Goal: Submit feedback/report problem: Submit feedback/report problem

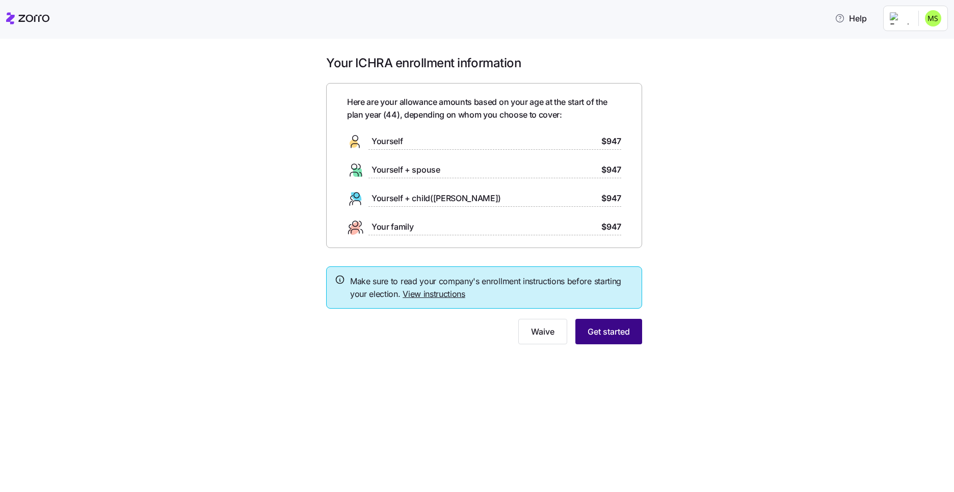
click at [612, 330] on span "Get started" at bounding box center [608, 331] width 42 height 12
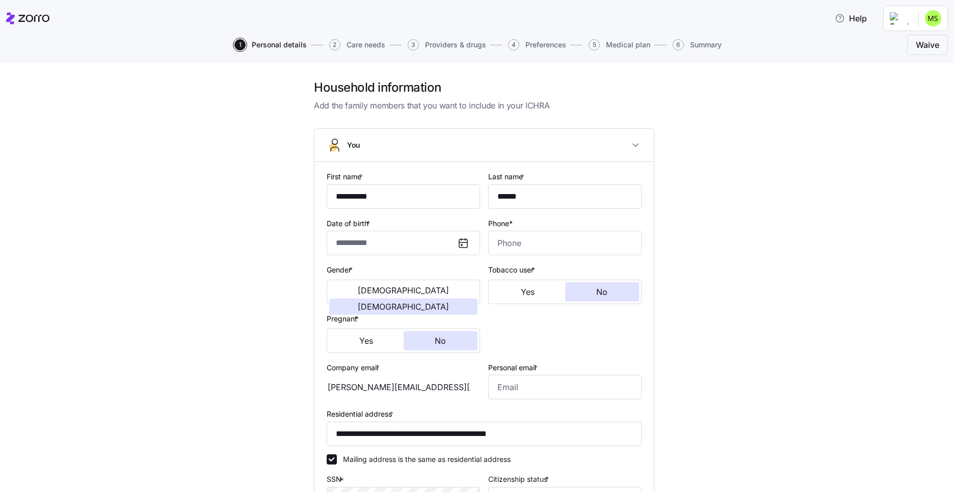
type input "**********"
type input "******"
type input "michelle.shanik@trustaffingpartners.com"
type input "**********"
checkbox input "true"
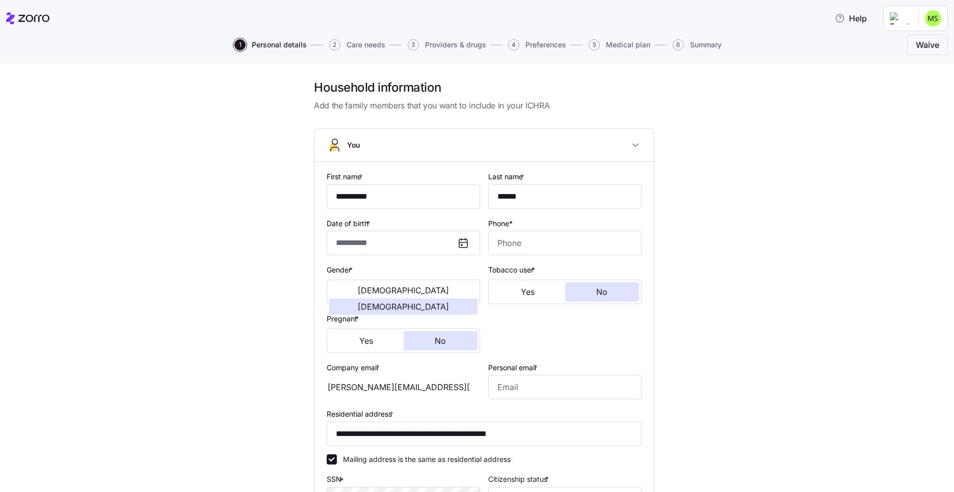
type input "**********"
type input "(347) 988-4115"
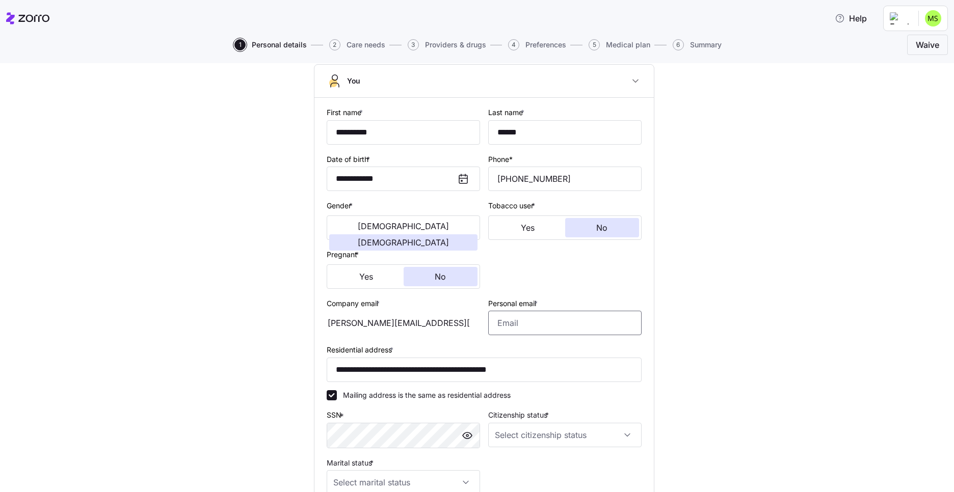
click at [528, 326] on input "Personal email *" at bounding box center [564, 323] width 153 height 24
click at [380, 204] on div "Gender * Male Female" at bounding box center [403, 219] width 153 height 41
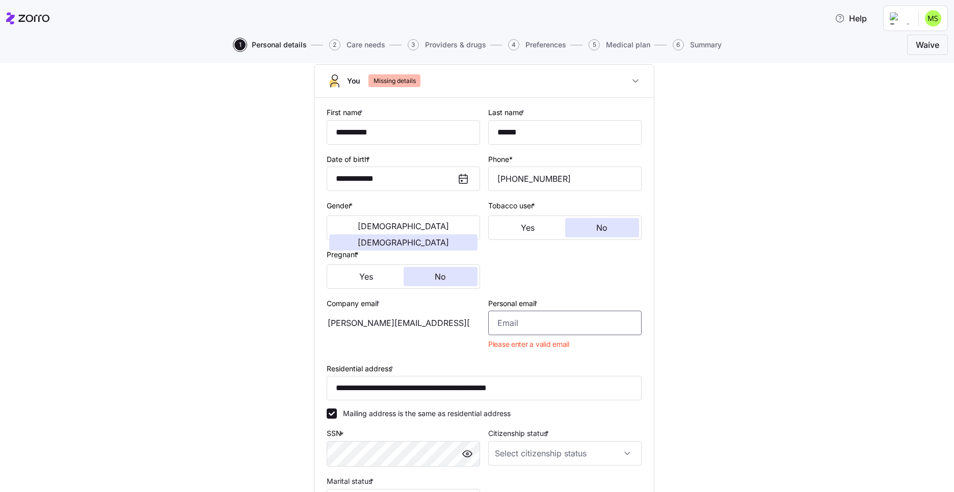
click at [526, 321] on input "Personal email *" at bounding box center [564, 323] width 153 height 24
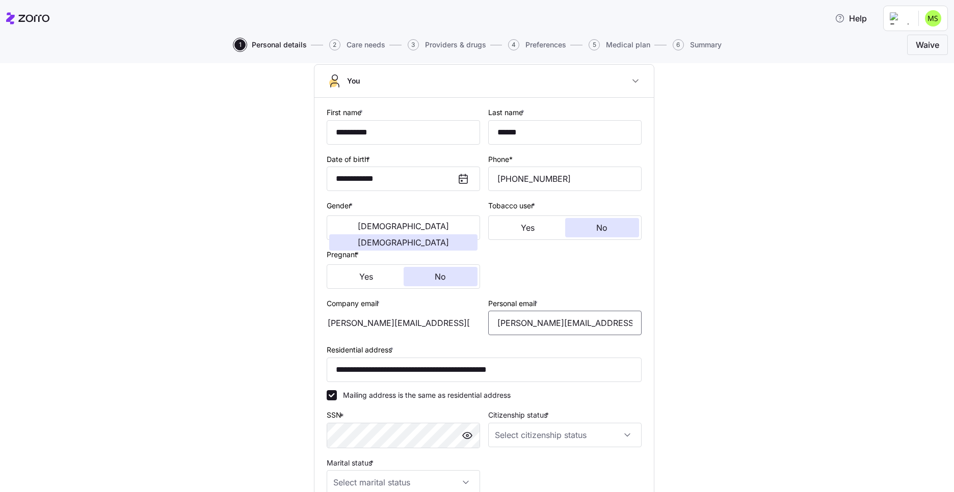
type input "michelle.kosar@yahoo.com"
click at [729, 325] on div "**********" at bounding box center [484, 315] width 911 height 600
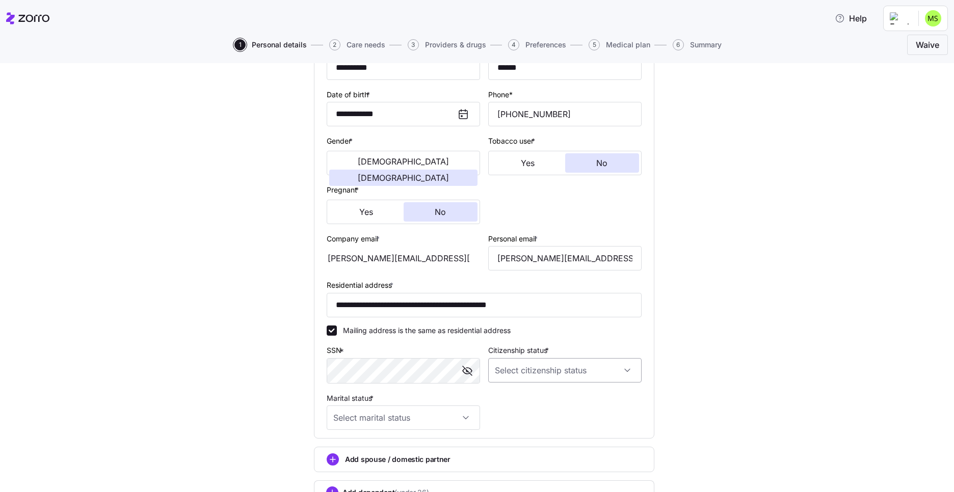
click at [528, 367] on input "Citizenship status *" at bounding box center [564, 370] width 153 height 24
drag, startPoint x: 539, startPoint y: 400, endPoint x: 533, endPoint y: 404, distance: 7.3
click at [540, 400] on div "US citizen" at bounding box center [560, 401] width 145 height 21
type input "US citizen"
click at [410, 423] on input "Marital status *" at bounding box center [403, 417] width 153 height 24
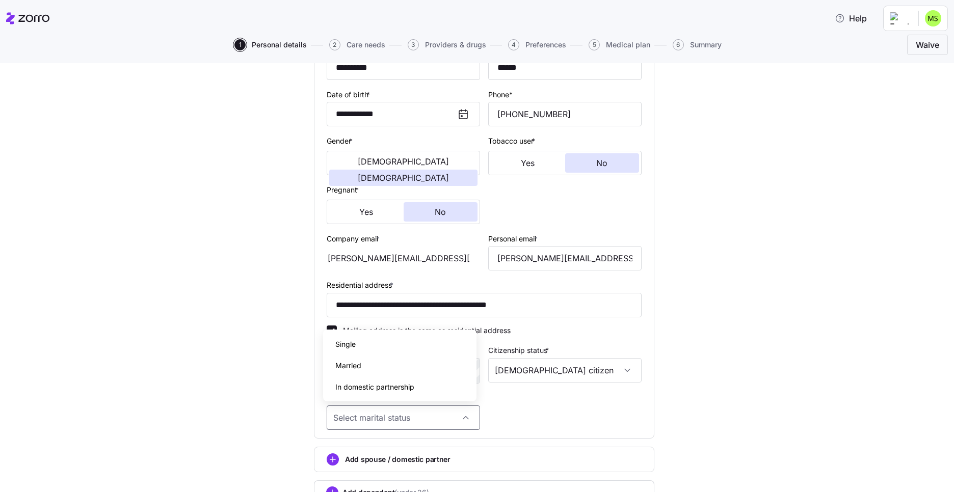
click at [402, 370] on div "Married" at bounding box center [399, 365] width 145 height 21
type input "Married"
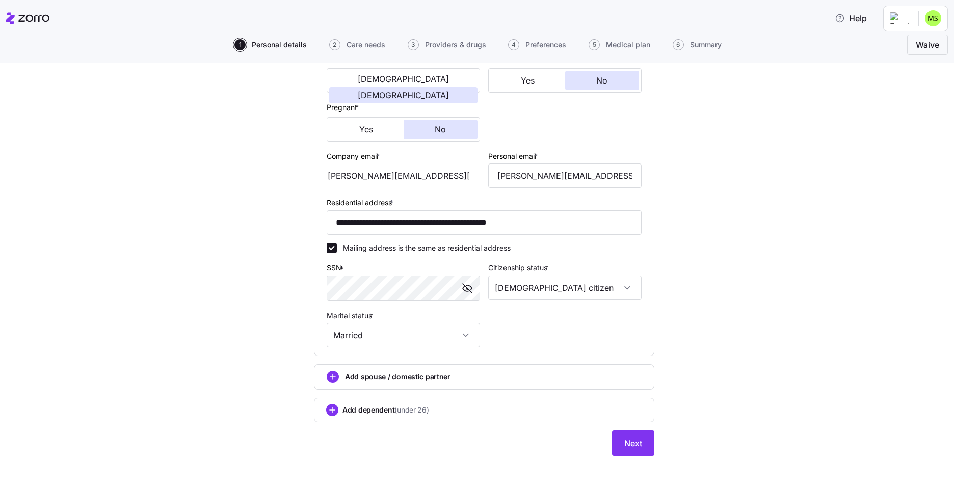
scroll to position [212, 0]
click at [635, 445] on span "Next" at bounding box center [633, 443] width 18 height 12
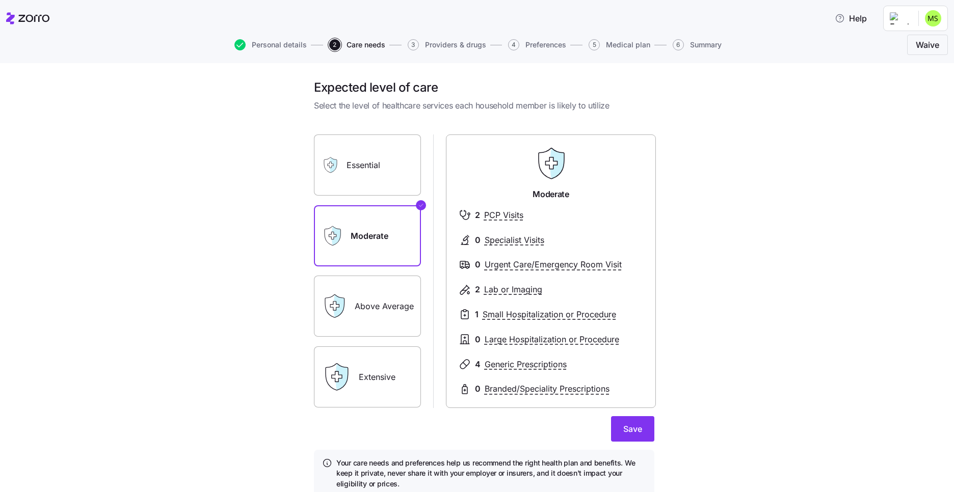
click at [382, 310] on label "Above Average" at bounding box center [367, 306] width 107 height 61
click at [0, 0] on input "Above Average" at bounding box center [0, 0] width 0 height 0
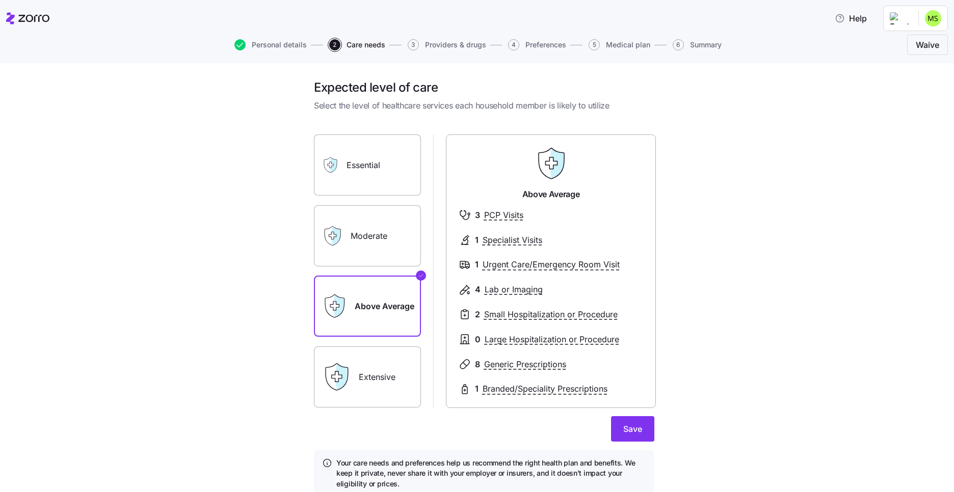
click at [372, 249] on label "Moderate" at bounding box center [367, 235] width 107 height 61
click at [0, 0] on input "Moderate" at bounding box center [0, 0] width 0 height 0
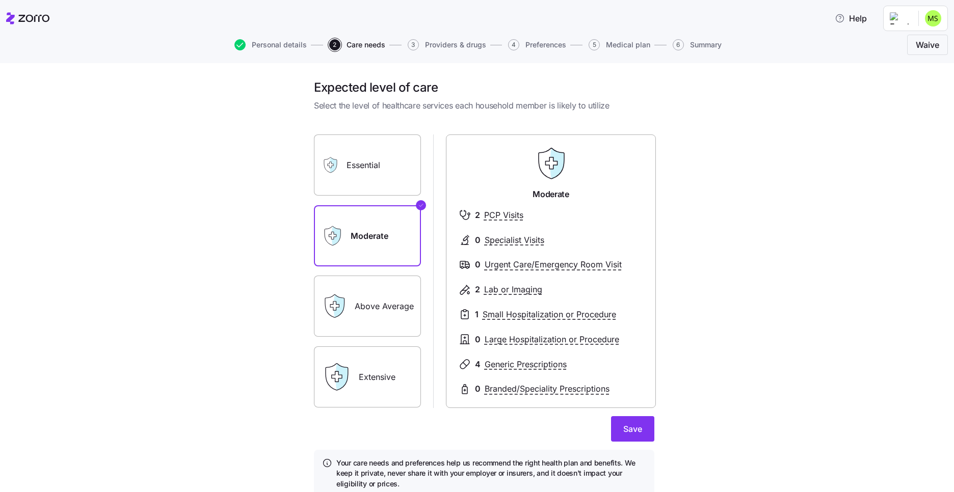
click at [372, 317] on label "Above Average" at bounding box center [367, 306] width 107 height 61
click at [0, 0] on input "Above Average" at bounding box center [0, 0] width 0 height 0
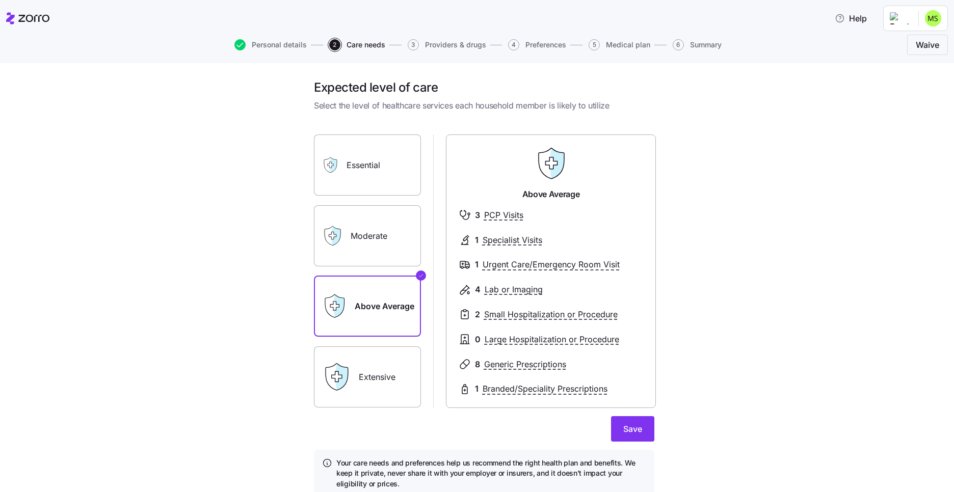
click at [347, 237] on label "Moderate" at bounding box center [367, 235] width 107 height 61
click at [0, 0] on input "Moderate" at bounding box center [0, 0] width 0 height 0
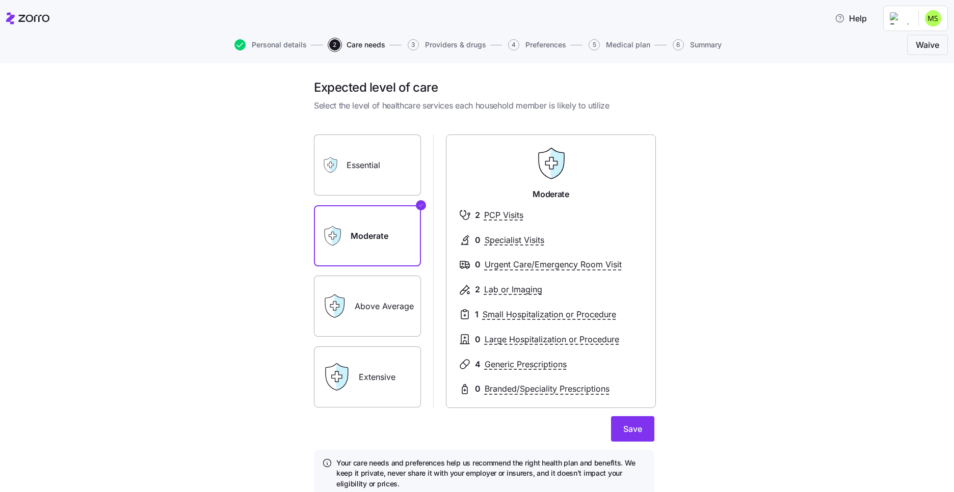
click at [363, 312] on label "Above Average" at bounding box center [367, 306] width 107 height 61
click at [0, 0] on input "Above Average" at bounding box center [0, 0] width 0 height 0
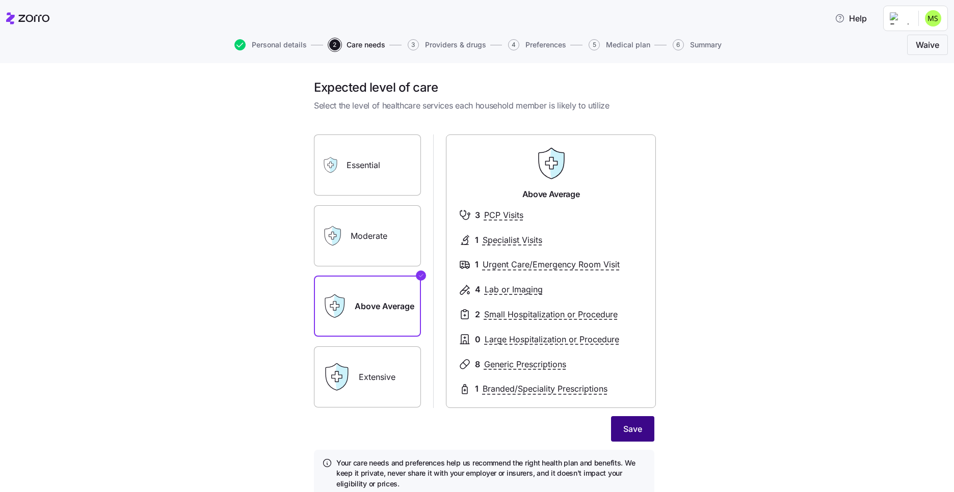
click at [623, 433] on span "Save" at bounding box center [632, 429] width 19 height 12
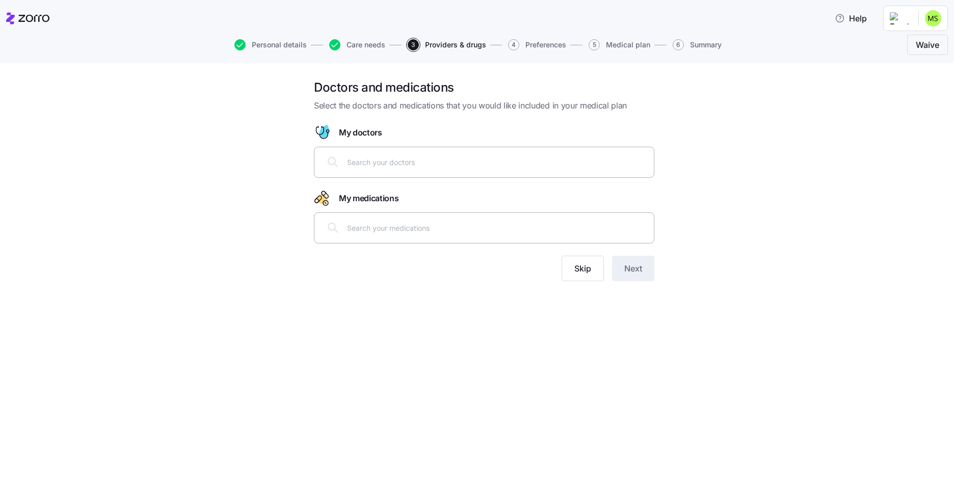
click at [364, 165] on input "text" at bounding box center [497, 161] width 301 height 11
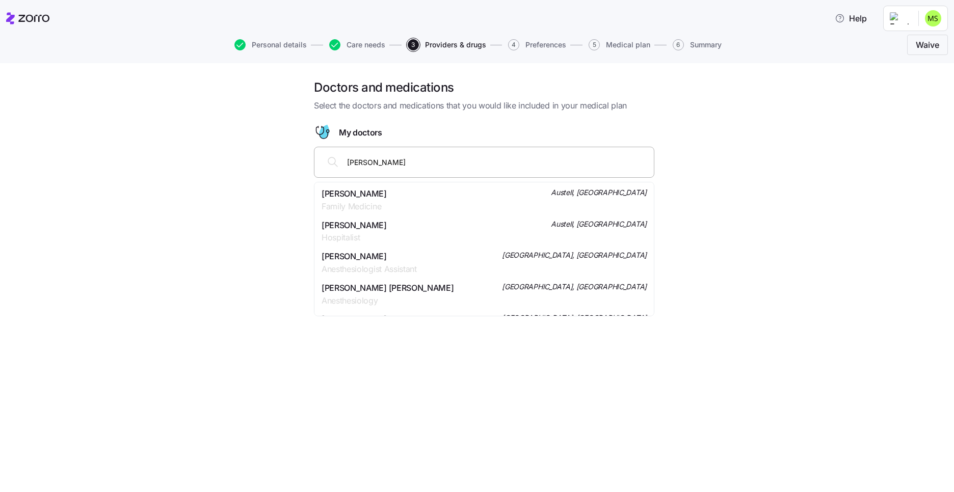
type input "Dr Joseph Kho"
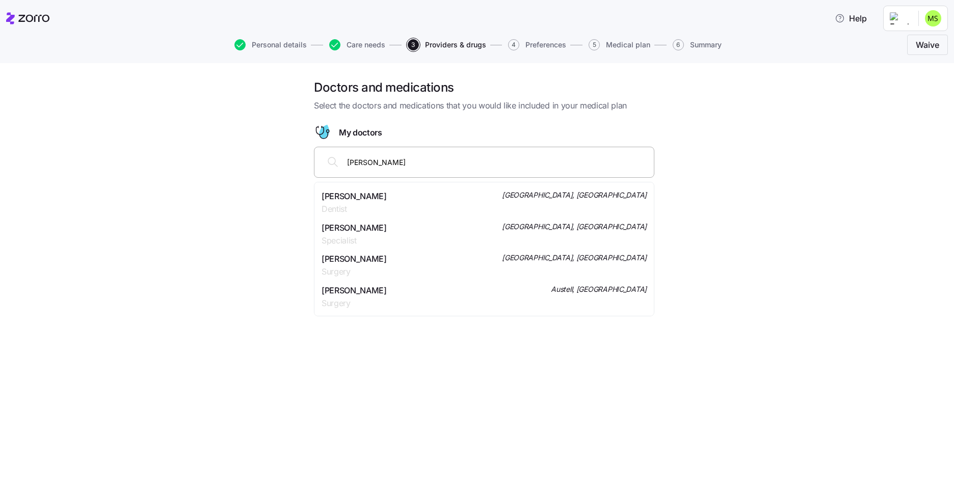
click at [363, 233] on span "Dr. Joseph Khouri" at bounding box center [353, 228] width 65 height 13
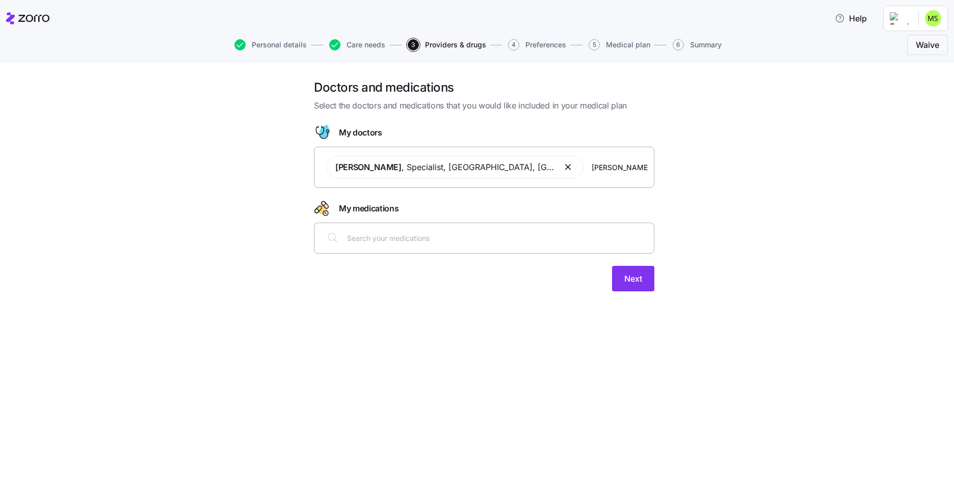
scroll to position [0, 0]
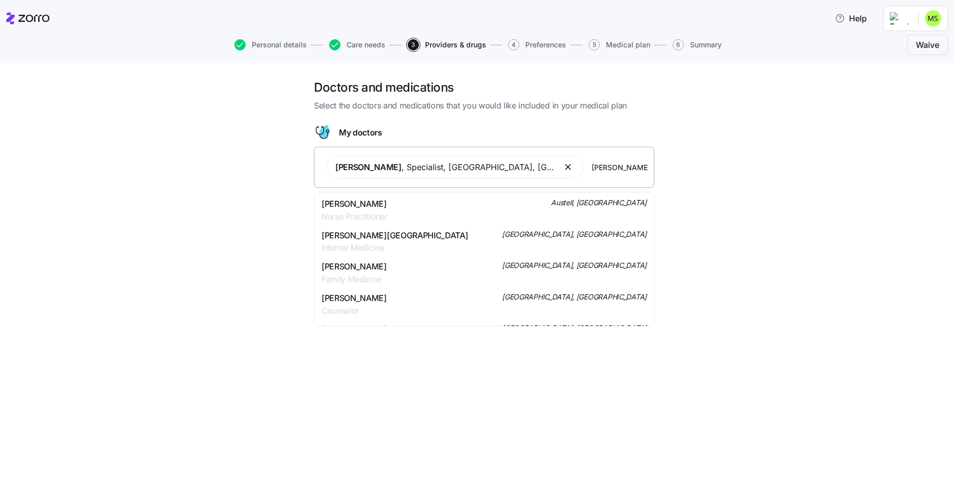
type input "Dr Heath Graha"
click at [392, 210] on span "Obstetrics & Gynecology" at bounding box center [387, 216] width 132 height 13
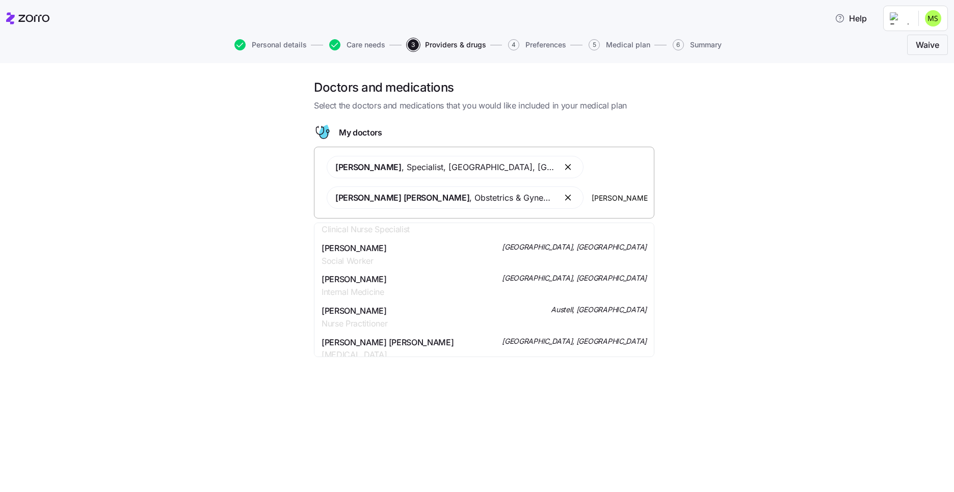
scroll to position [620, 0]
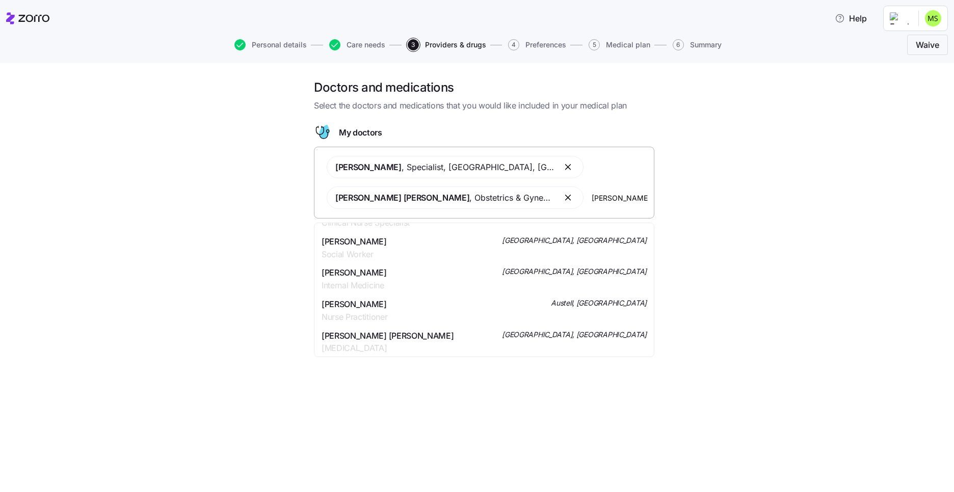
type input "J"
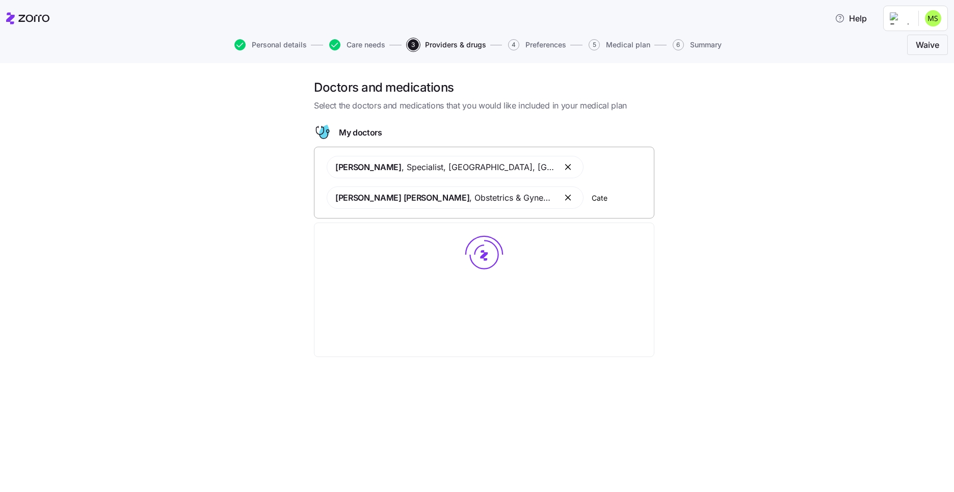
scroll to position [0, 0]
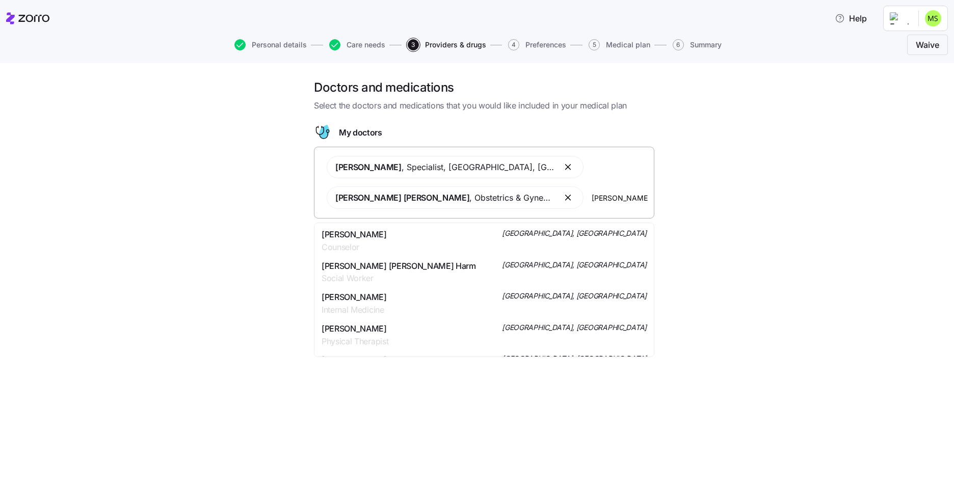
type input "Catherine warner"
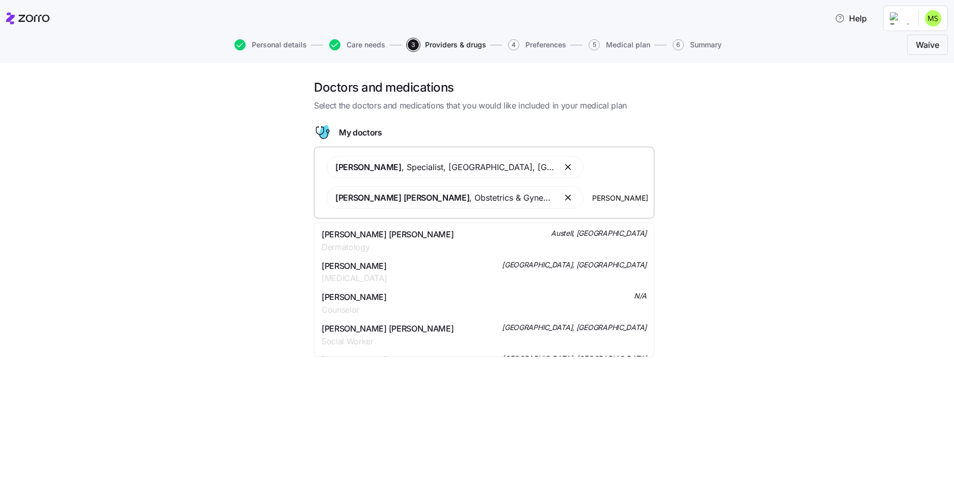
click at [460, 249] on div "Catherine Gupta Warner Dermatology Austell, GA" at bounding box center [483, 240] width 325 height 25
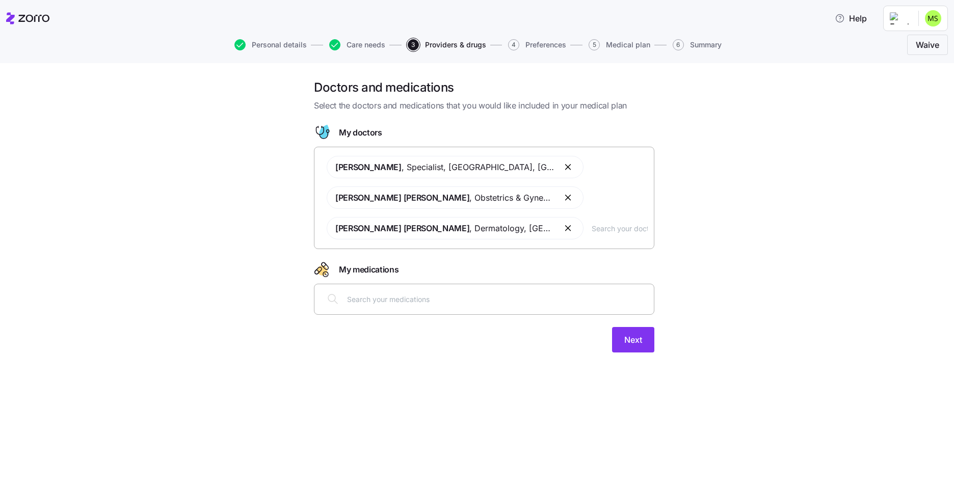
click at [390, 300] on input "text" at bounding box center [497, 298] width 301 height 11
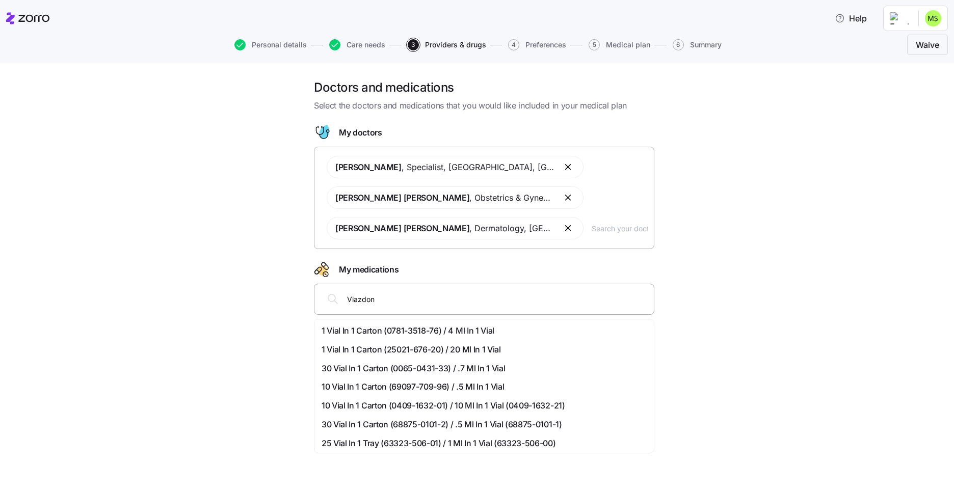
type input "Viazdone"
click at [400, 328] on span "Vilazodone Hcl 40 Mg Oral Tablet" at bounding box center [395, 330] width 148 height 13
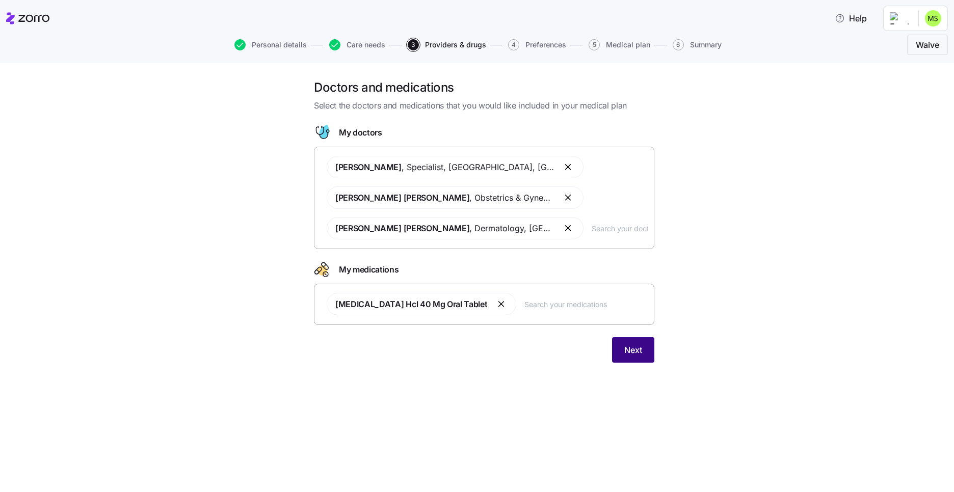
click at [631, 345] on span "Next" at bounding box center [633, 350] width 18 height 12
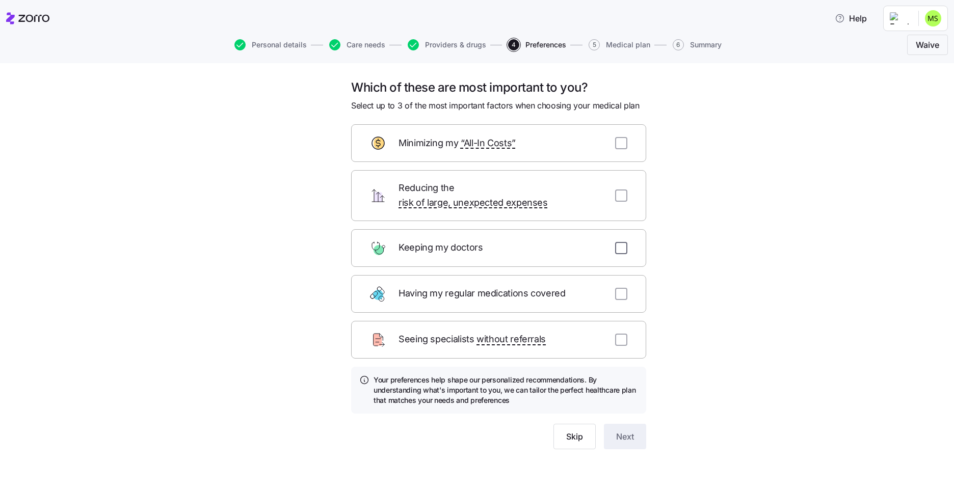
click at [617, 242] on input "checkbox" at bounding box center [621, 248] width 12 height 12
checkbox input "true"
click at [618, 334] on input "checkbox" at bounding box center [621, 340] width 12 height 12
checkbox input "true"
click at [619, 189] on input "checkbox" at bounding box center [621, 195] width 12 height 12
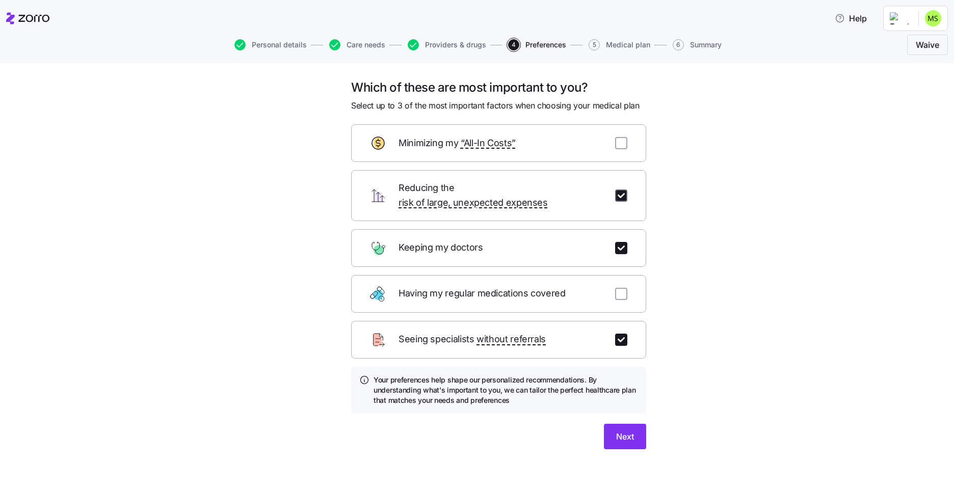
checkbox input "true"
click at [619, 430] on span "Next" at bounding box center [625, 436] width 18 height 12
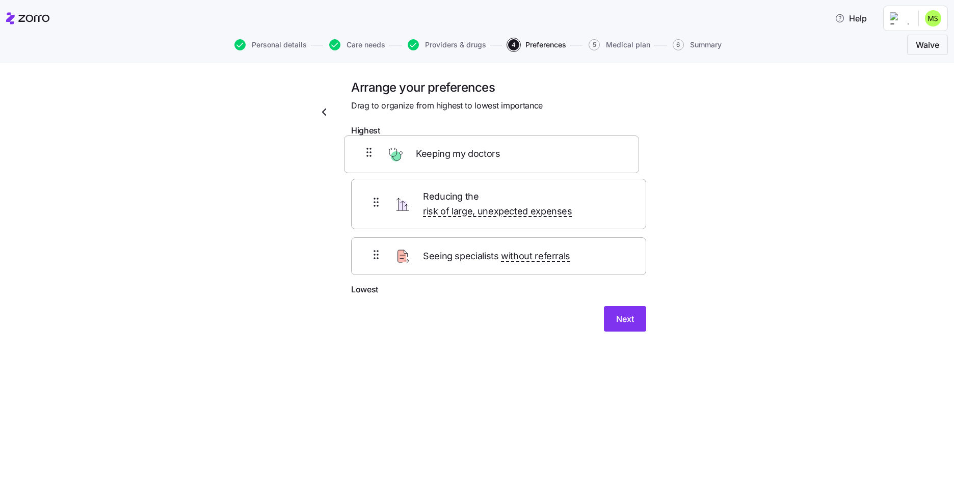
drag, startPoint x: 432, startPoint y: 207, endPoint x: 425, endPoint y: 151, distance: 56.0
click at [425, 151] on div "Reducing the risk of large, unexpected expenses Keeping my doctors Seeing speci…" at bounding box center [498, 212] width 295 height 143
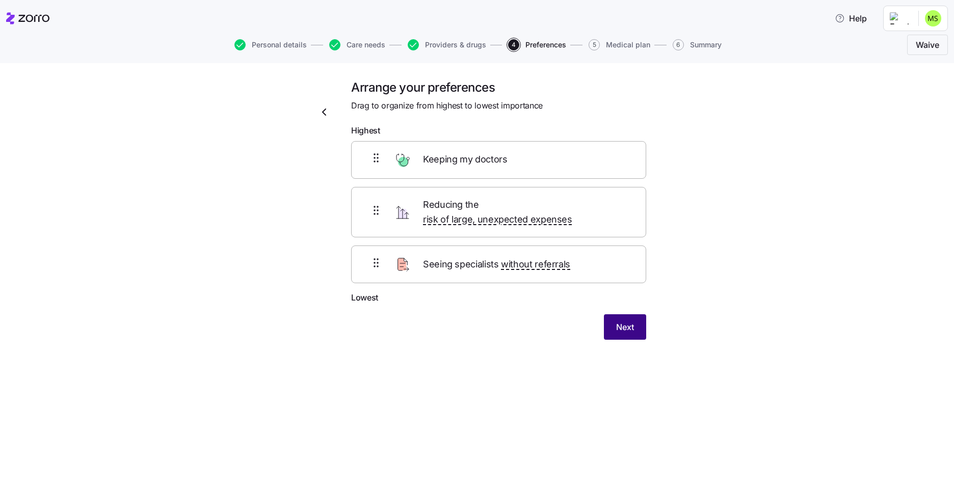
click at [622, 321] on span "Next" at bounding box center [625, 327] width 18 height 12
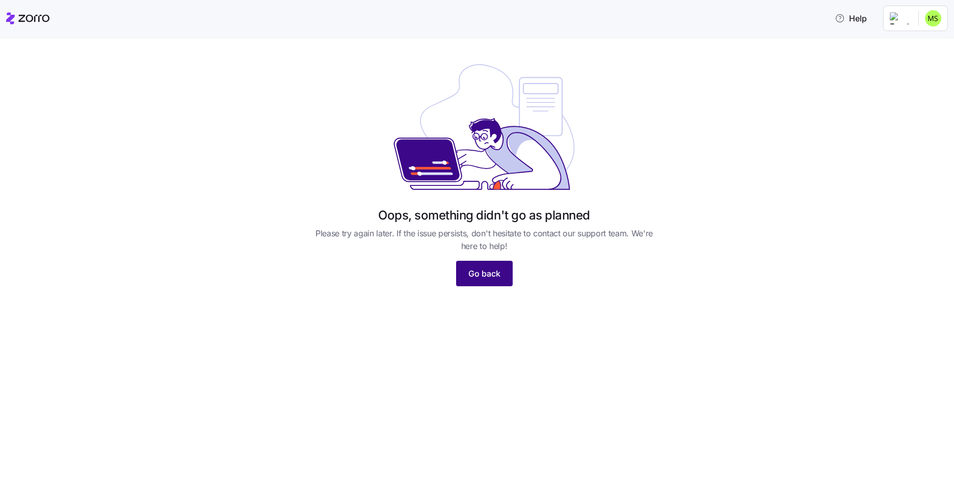
click at [479, 266] on button "Go back" at bounding box center [484, 273] width 57 height 25
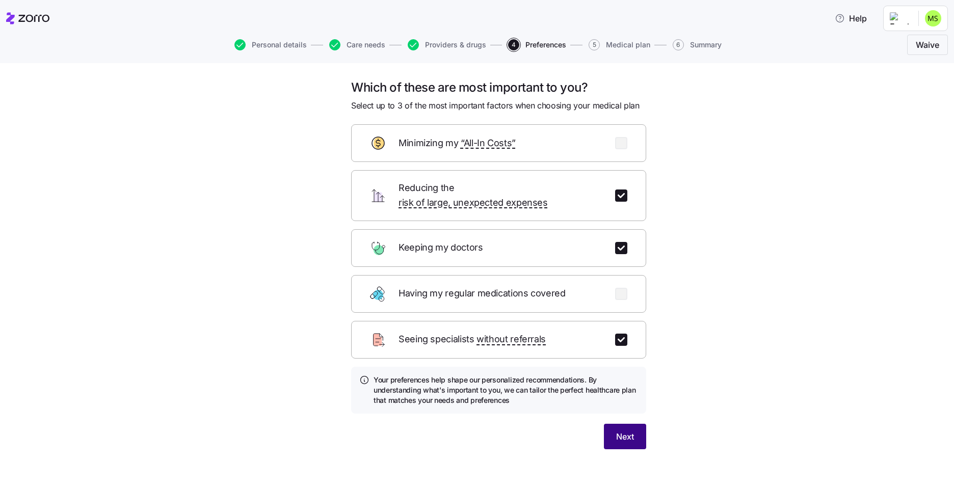
click at [622, 430] on span "Next" at bounding box center [625, 436] width 18 height 12
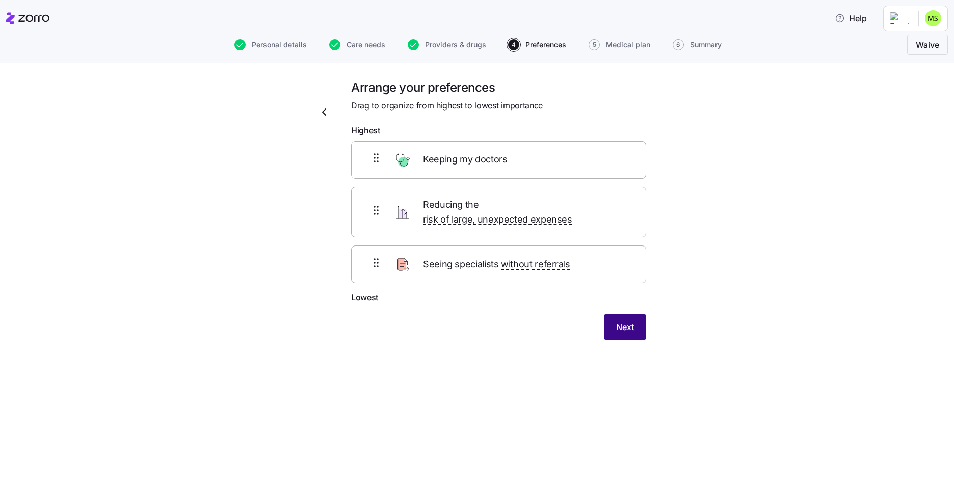
click at [623, 321] on span "Next" at bounding box center [625, 327] width 18 height 12
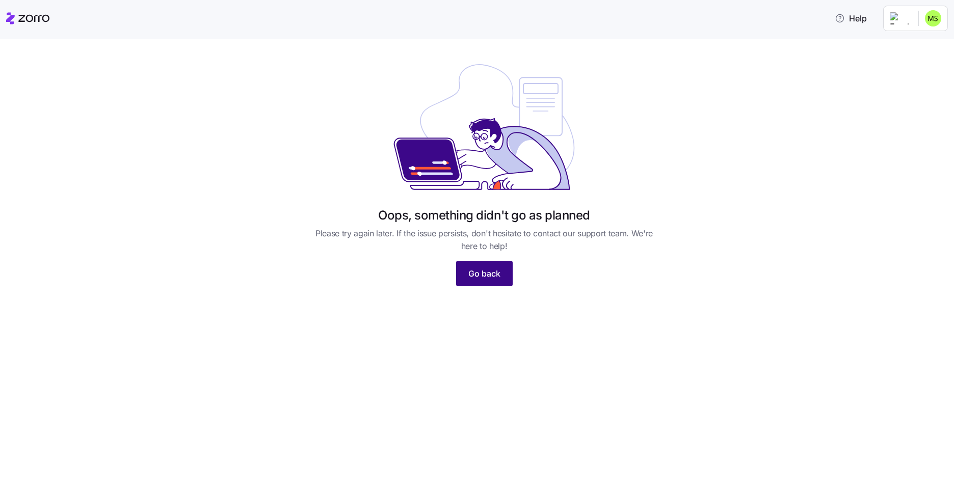
click at [485, 278] on span "Go back" at bounding box center [484, 273] width 32 height 12
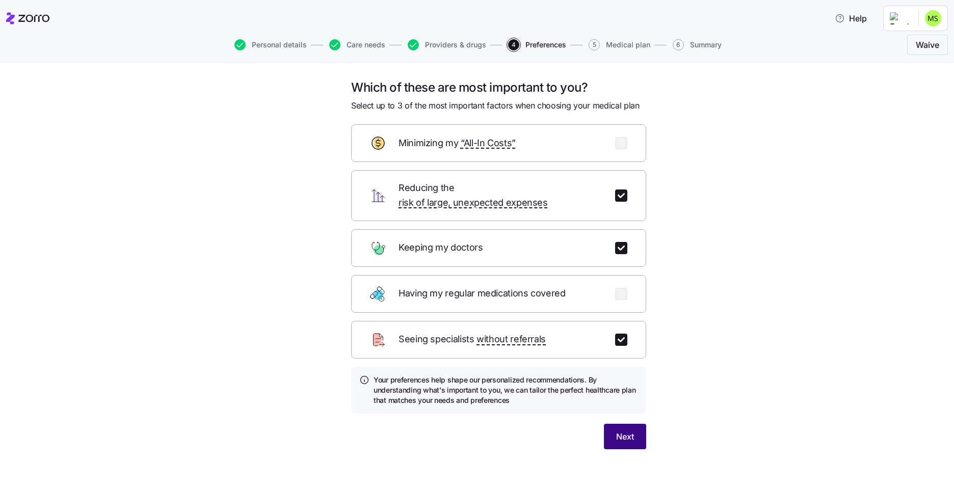
click at [616, 430] on span "Next" at bounding box center [625, 436] width 18 height 12
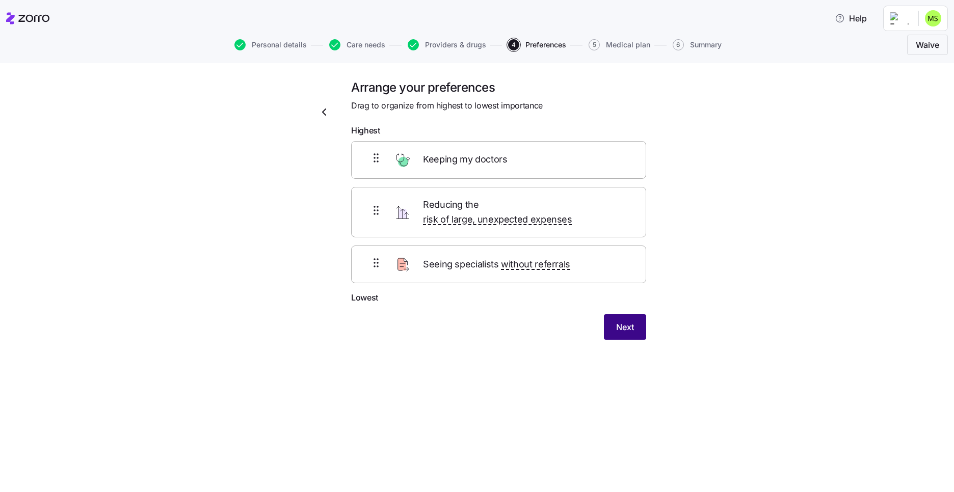
click at [627, 321] on span "Next" at bounding box center [625, 327] width 18 height 12
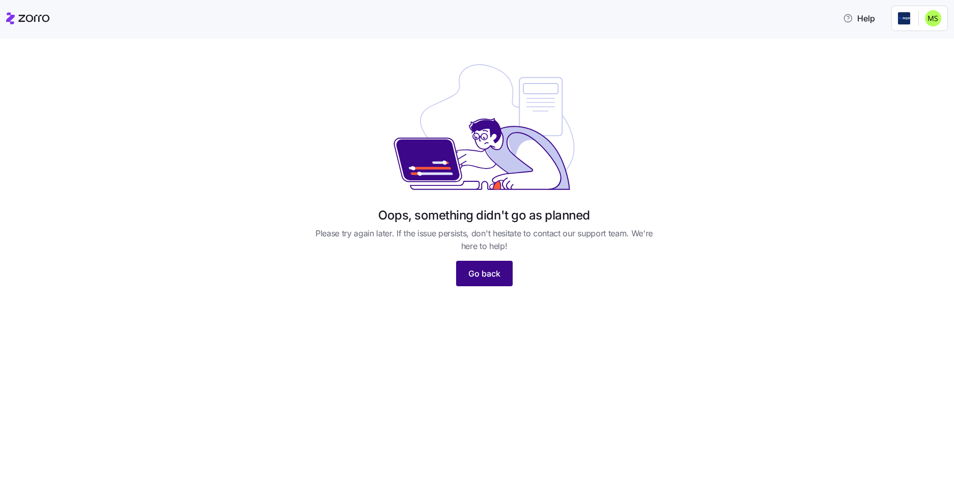
click at [487, 268] on span "Go back" at bounding box center [484, 273] width 32 height 12
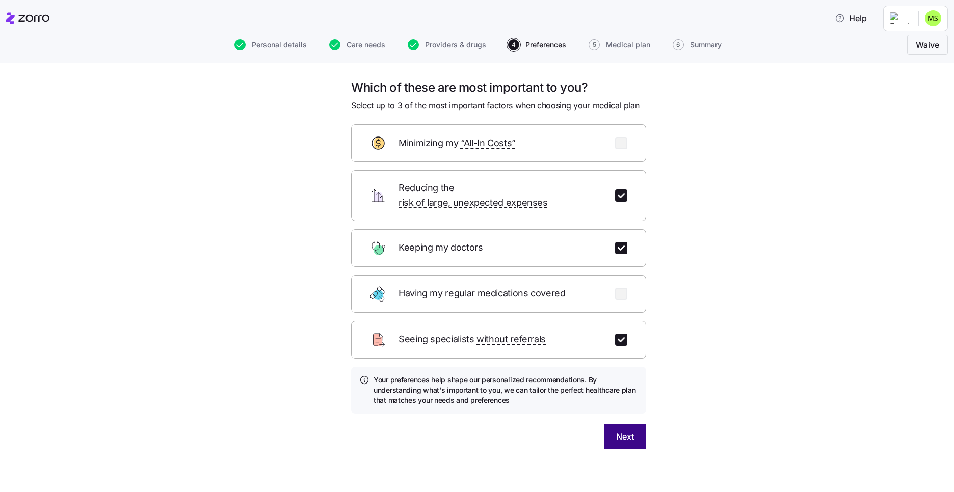
click at [626, 430] on span "Next" at bounding box center [625, 436] width 18 height 12
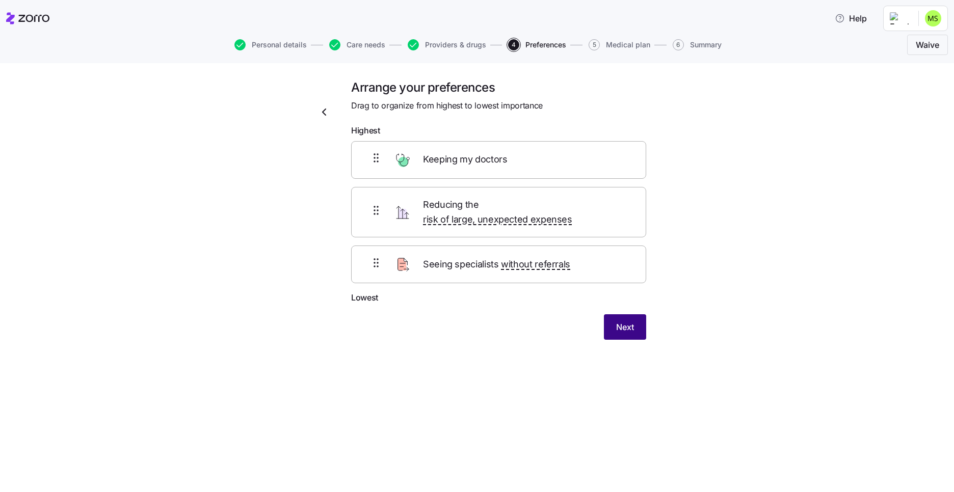
click at [619, 321] on span "Next" at bounding box center [625, 327] width 18 height 12
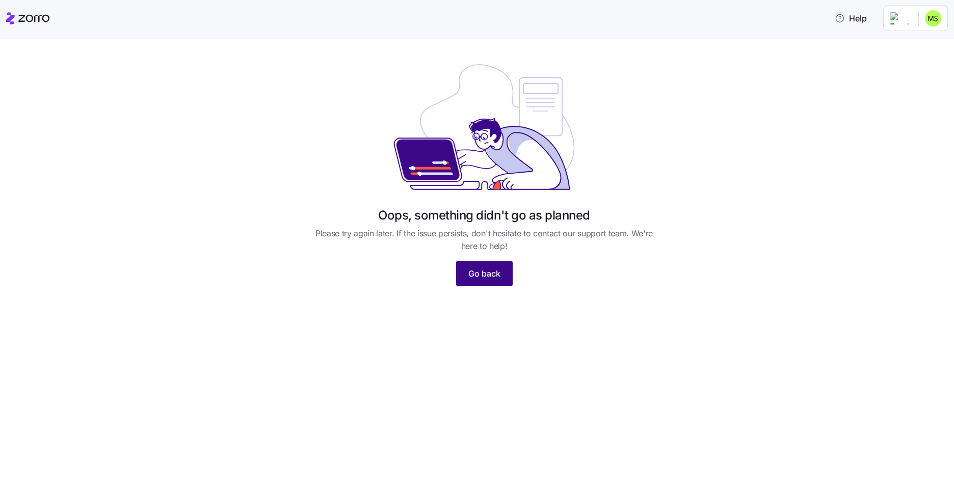
click at [480, 277] on span "Go back" at bounding box center [484, 273] width 32 height 12
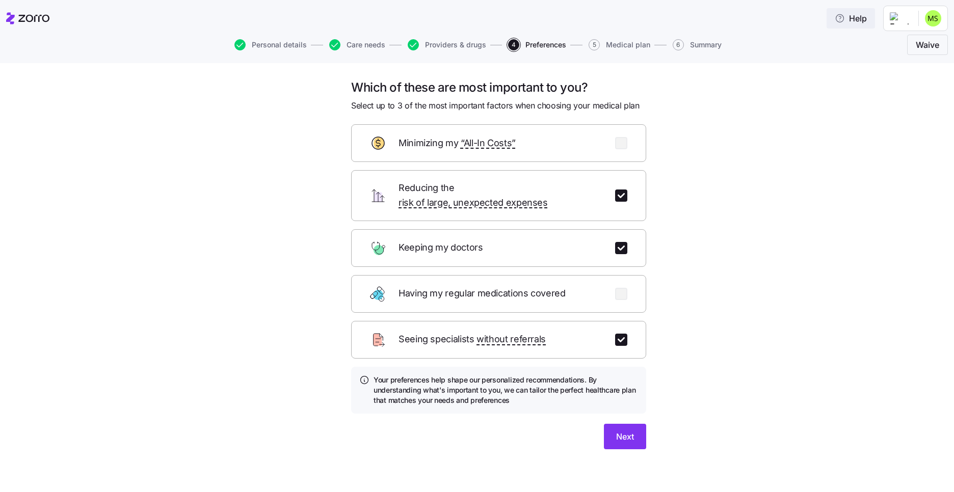
click at [856, 18] on span "Help" at bounding box center [850, 18] width 32 height 12
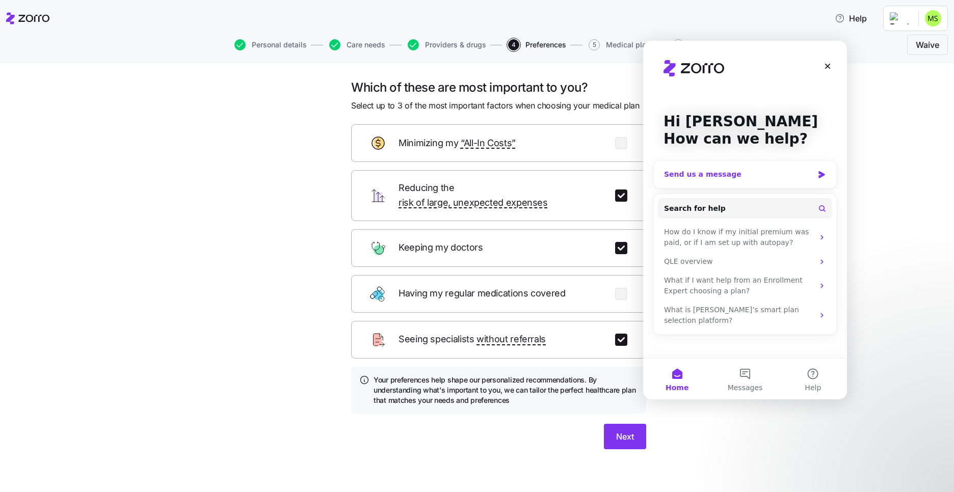
click at [721, 175] on div "Send us a message" at bounding box center [738, 174] width 149 height 11
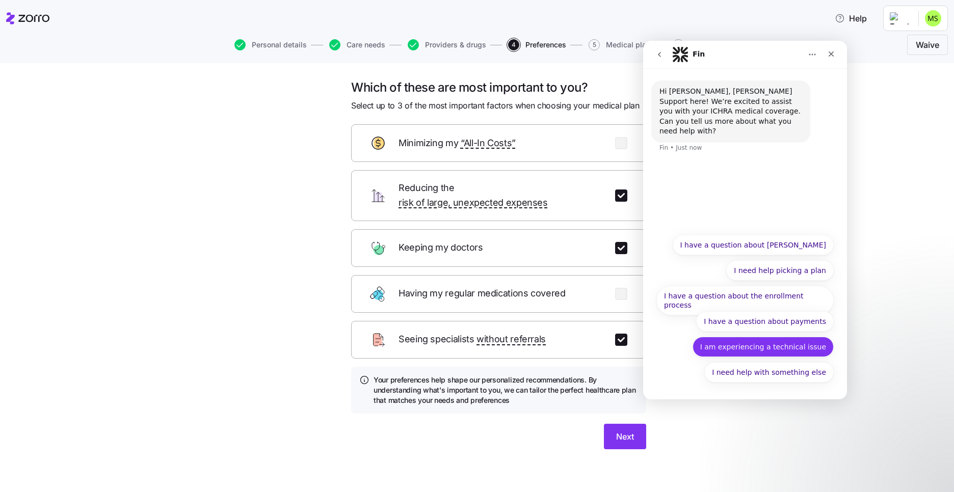
click at [770, 349] on button "I am experiencing a technical issue" at bounding box center [762, 347] width 141 height 20
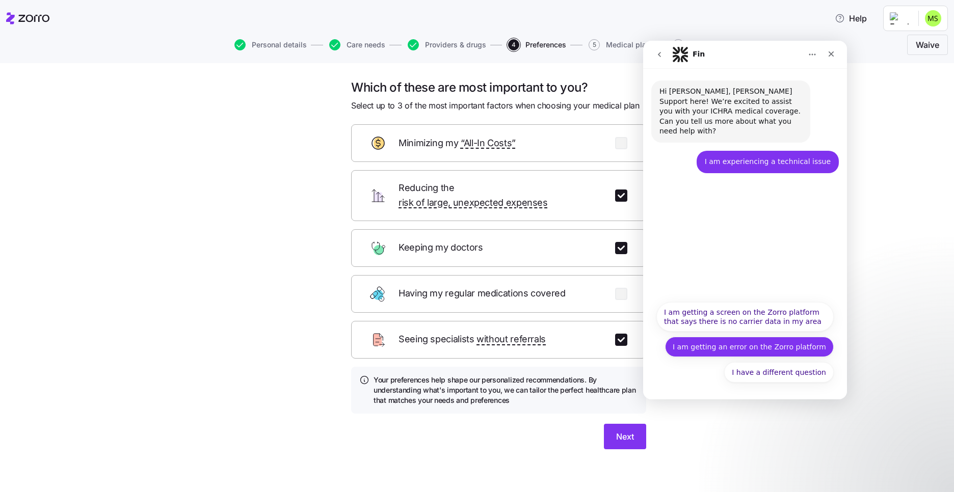
click at [720, 342] on button "I am getting an error on the Zorro platform" at bounding box center [749, 347] width 169 height 20
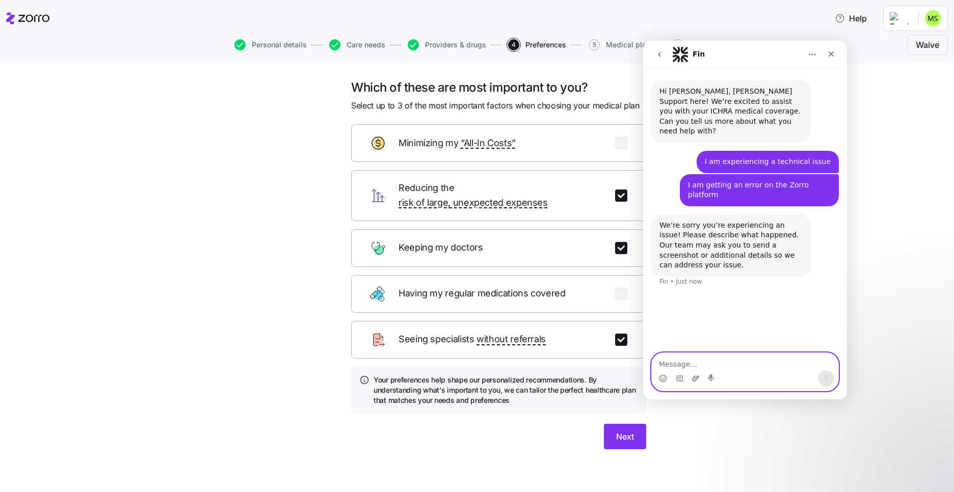
click at [693, 377] on icon "Upload attachment" at bounding box center [695, 378] width 7 height 6
paste textarea "[URL][DOMAIN_NAME][PERSON_NAME]"
type textarea "[URL][DOMAIN_NAME][PERSON_NAME]"
drag, startPoint x: 658, startPoint y: 352, endPoint x: 707, endPoint y: 369, distance: 52.2
click at [707, 369] on textarea "[URL][DOMAIN_NAME][PERSON_NAME]" at bounding box center [744, 361] width 186 height 17
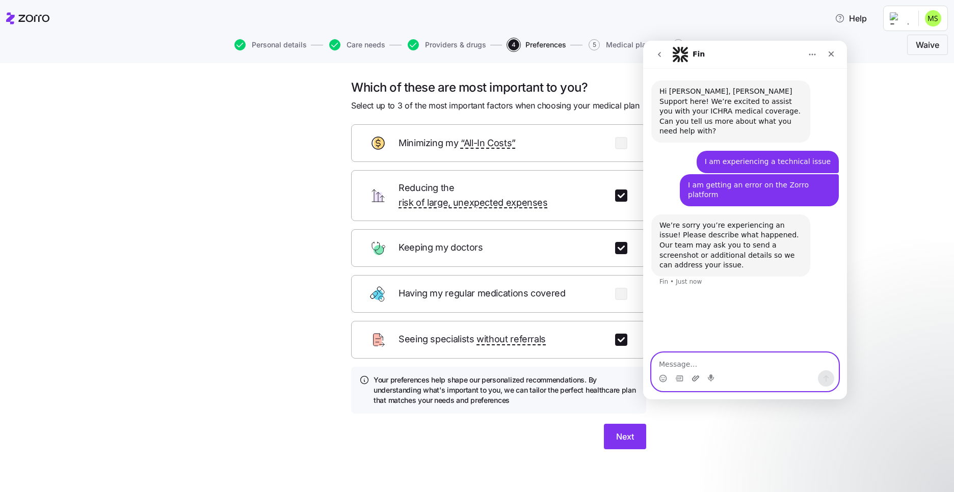
click at [693, 380] on icon "Upload attachment" at bounding box center [695, 378] width 8 height 8
click at [667, 363] on textarea "Message…" at bounding box center [744, 361] width 186 height 17
drag, startPoint x: 690, startPoint y: 358, endPoint x: 685, endPoint y: 368, distance: 11.4
click at [689, 358] on textarea "Message…" at bounding box center [744, 361] width 186 height 17
drag, startPoint x: 664, startPoint y: 363, endPoint x: 679, endPoint y: 363, distance: 15.3
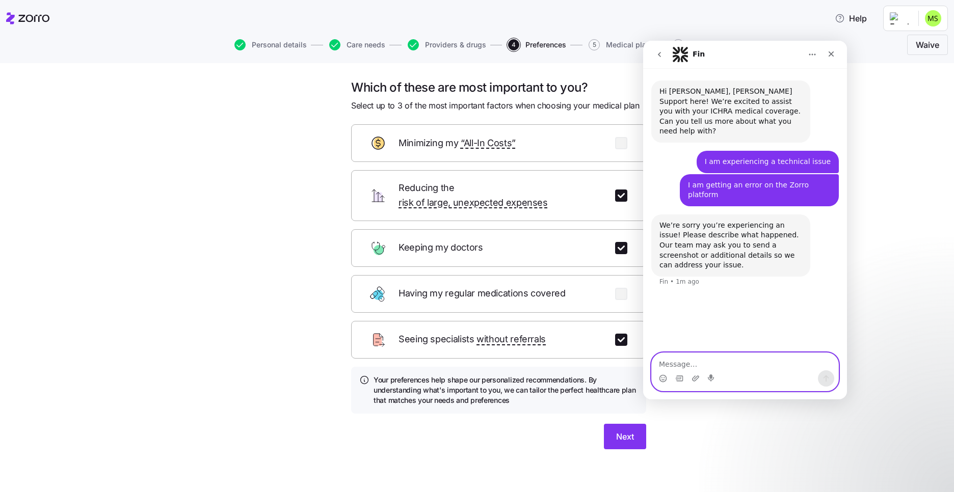
click at [666, 363] on textarea "Message…" at bounding box center [744, 361] width 186 height 17
click at [699, 376] on div "Intercom messenger" at bounding box center [744, 378] width 186 height 16
click at [696, 377] on icon "Upload attachment" at bounding box center [695, 378] width 7 height 6
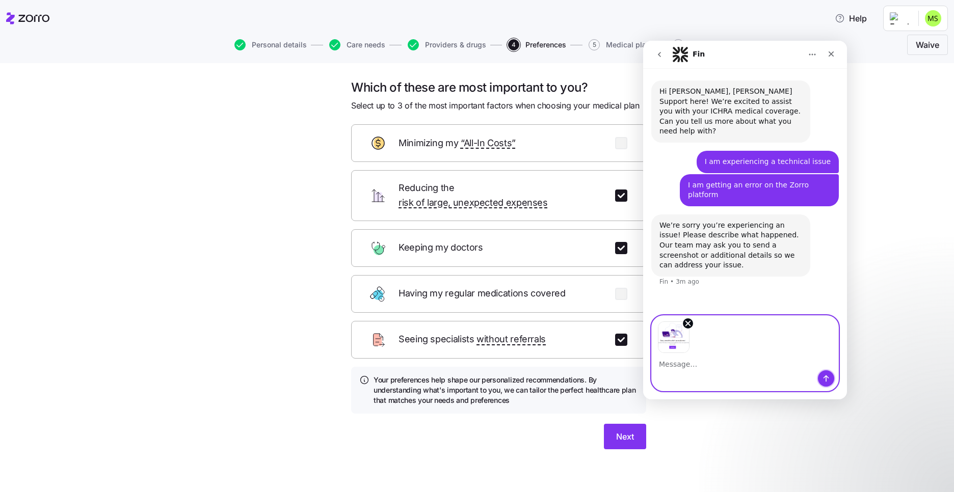
click at [828, 377] on icon "Send a message…" at bounding box center [826, 378] width 8 height 8
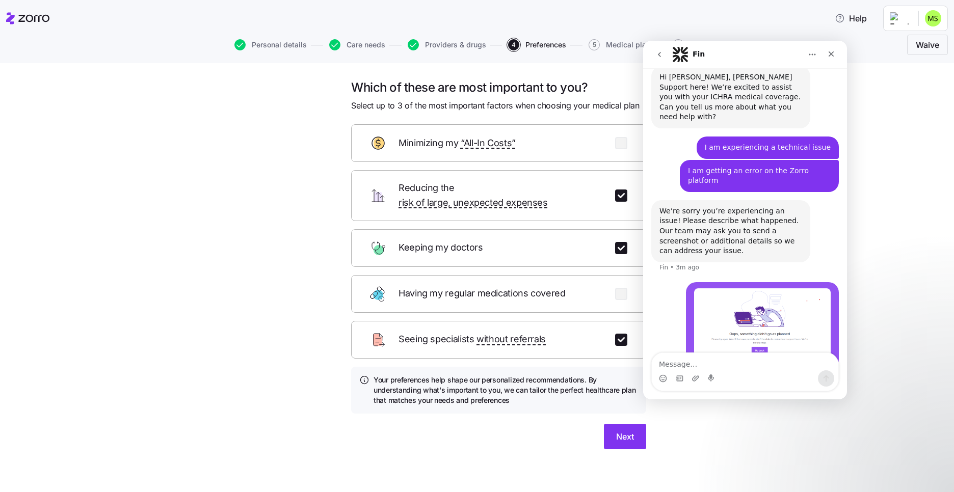
scroll to position [20, 0]
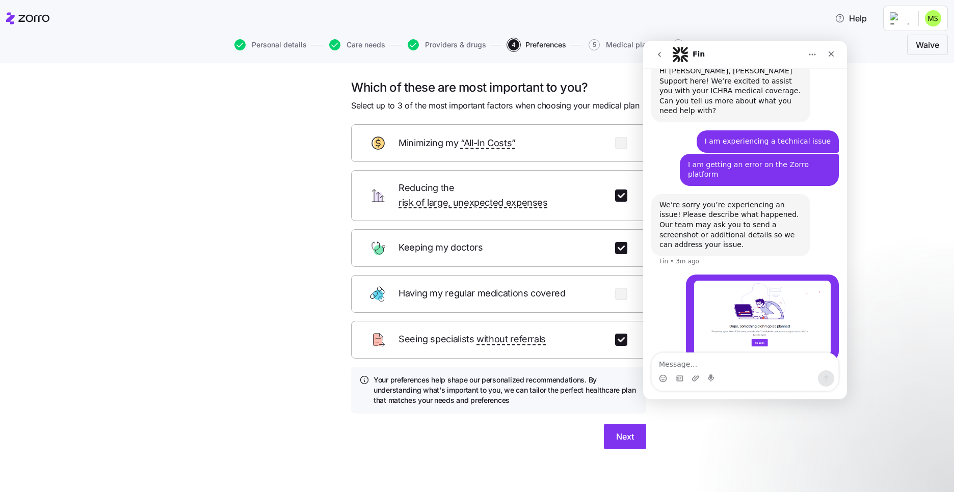
click at [691, 363] on textarea "Message…" at bounding box center [744, 361] width 186 height 17
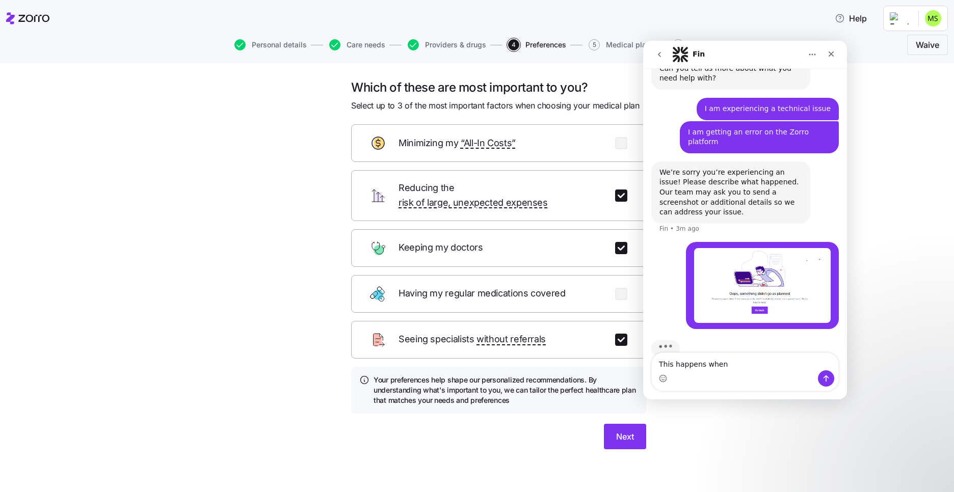
scroll to position [53, 0]
type textarea "This happens when I get to step5 medical plans"
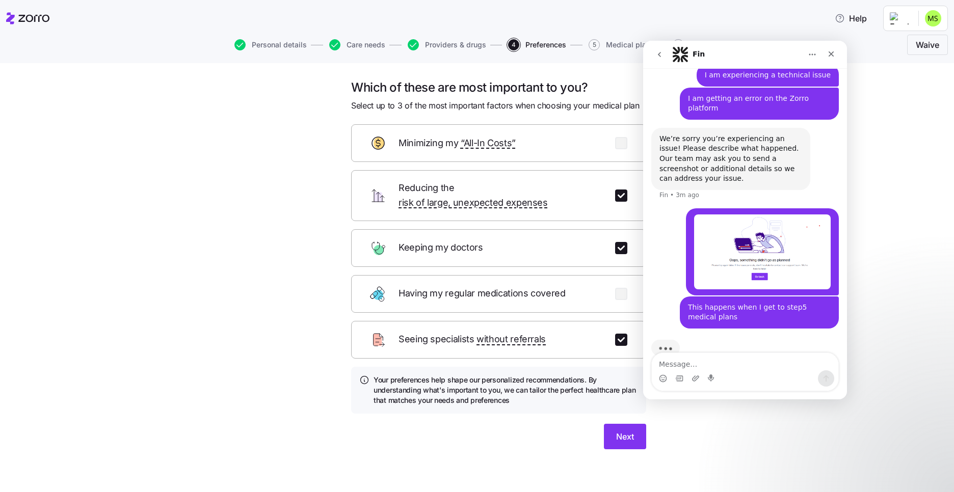
scroll to position [82, 0]
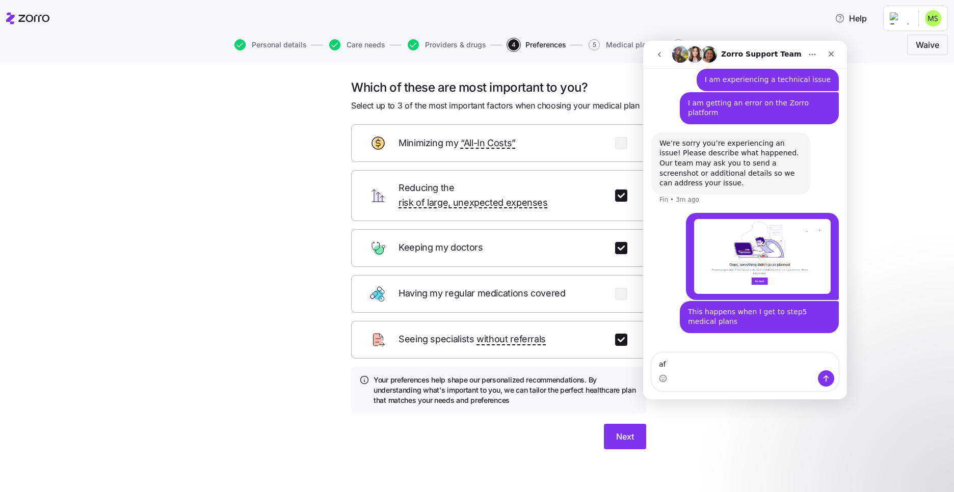
type textarea "a"
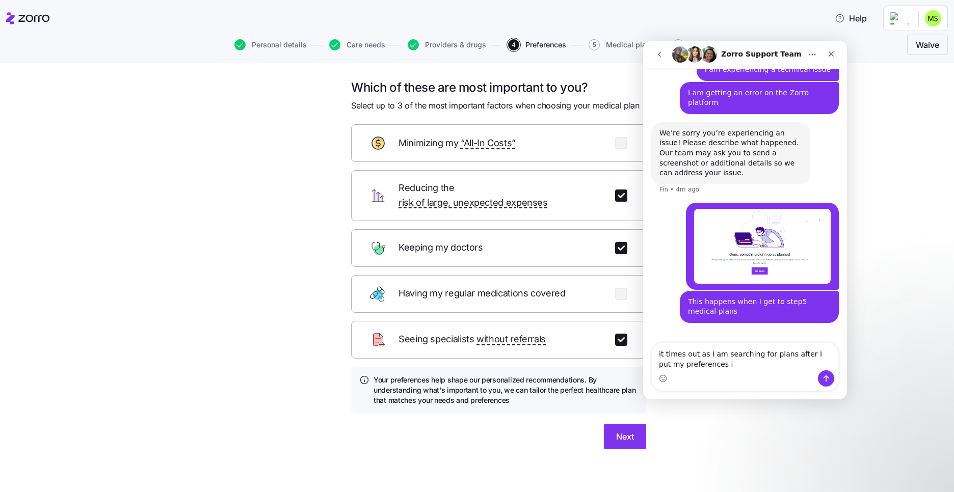
type textarea "it times out as I am searching for plans after I put my preferences in"
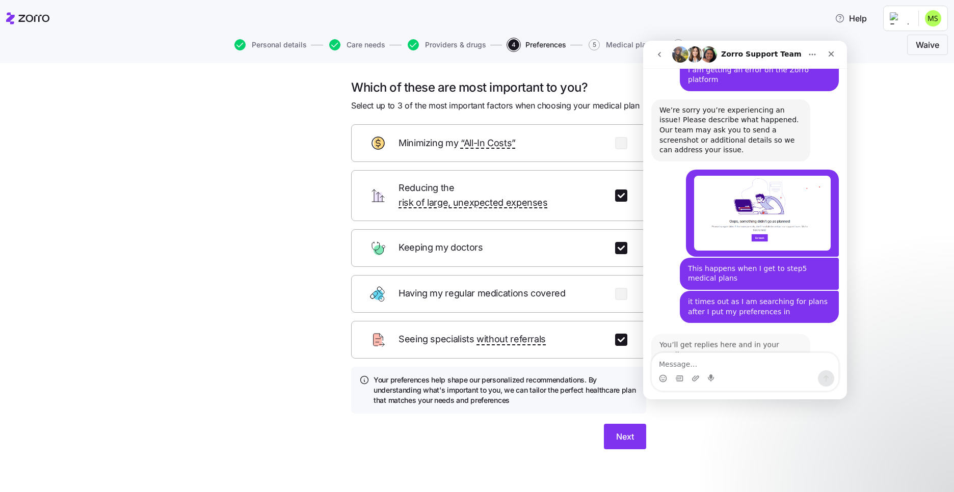
scroll to position [191, 0]
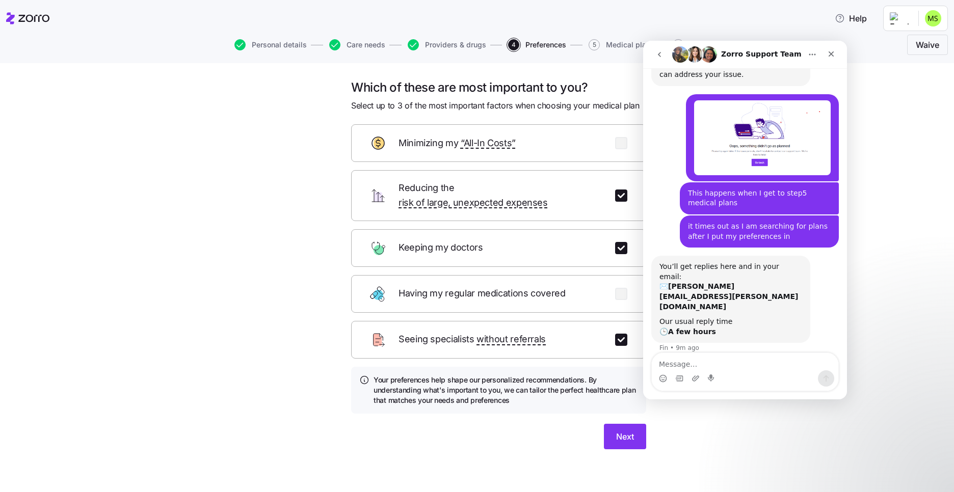
click at [888, 175] on div "Which of these are most important to you? Select up to 3 of the most important …" at bounding box center [484, 276] width 911 height 394
click at [808, 54] on icon "Home" at bounding box center [812, 54] width 8 height 8
click at [886, 102] on div "Which of these are most important to you? Select up to 3 of the most important …" at bounding box center [484, 276] width 911 height 394
drag, startPoint x: 929, startPoint y: 169, endPoint x: 924, endPoint y: 177, distance: 9.4
click at [928, 169] on div "Which of these are most important to you? Select up to 3 of the most important …" at bounding box center [484, 276] width 911 height 394
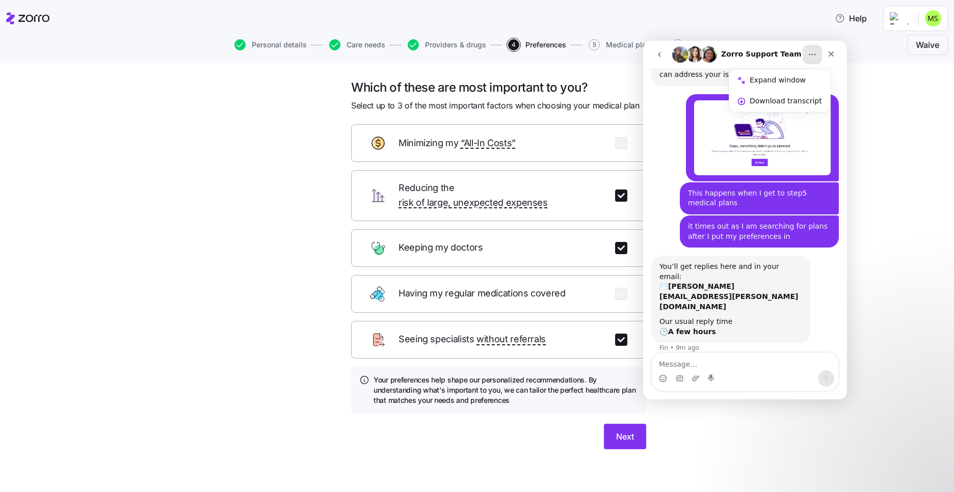
click at [169, 320] on div "Which of these are most important to you? Select up to 3 of the most important …" at bounding box center [484, 276] width 911 height 394
click at [658, 50] on icon "go back" at bounding box center [659, 54] width 8 height 8
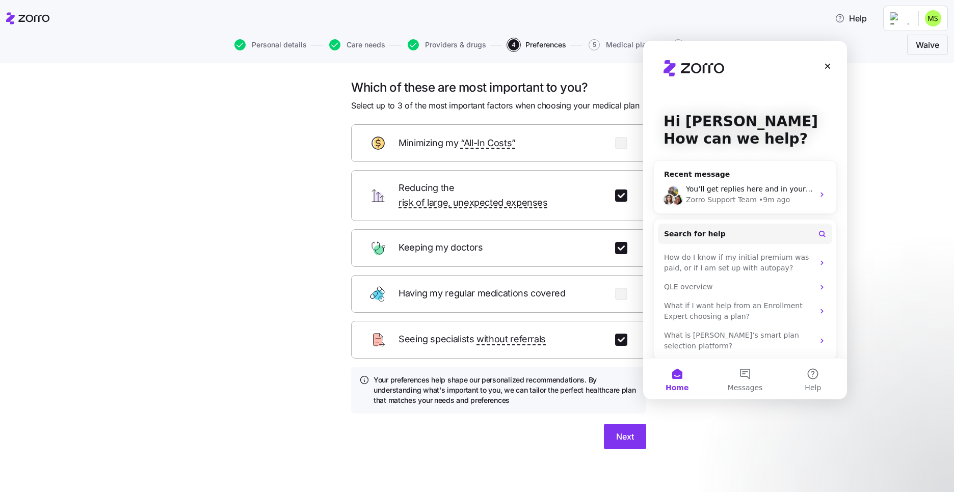
scroll to position [0, 0]
click at [616, 430] on span "Next" at bounding box center [625, 436] width 18 height 12
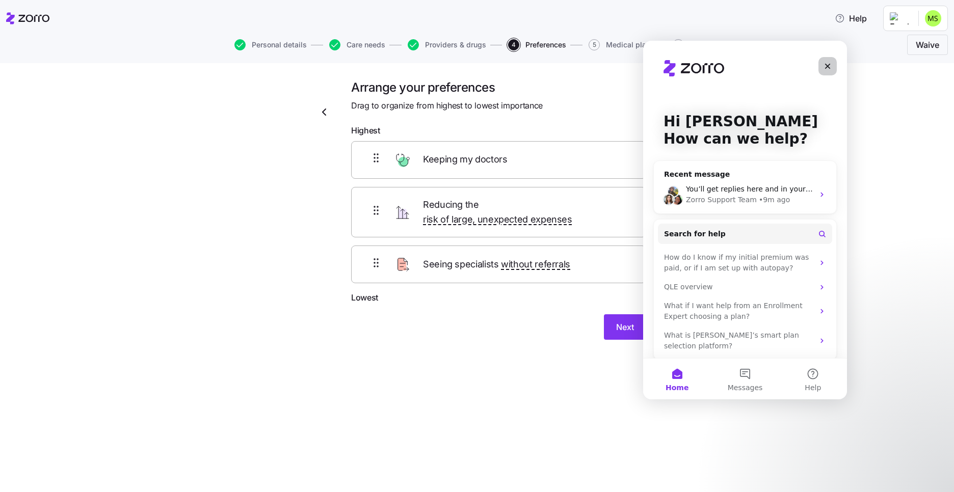
click at [829, 64] on icon "Close" at bounding box center [827, 66] width 8 height 8
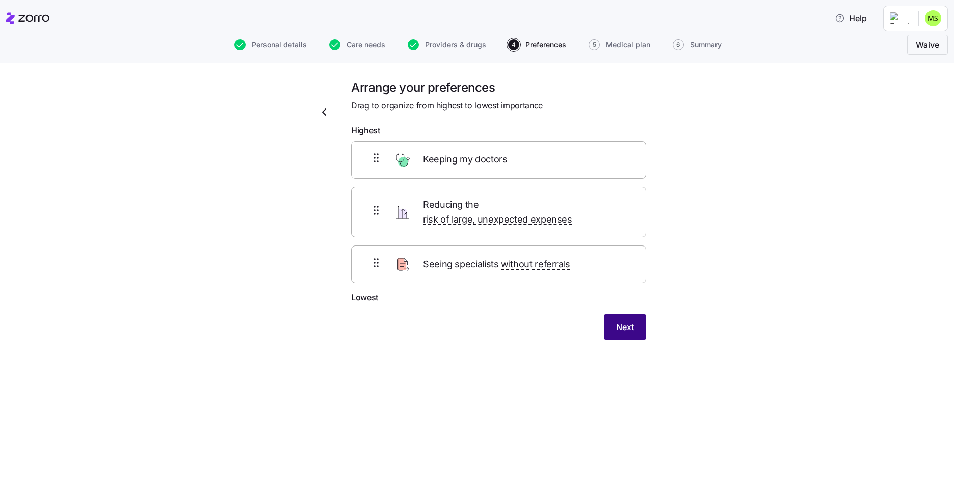
click at [624, 321] on span "Next" at bounding box center [625, 327] width 18 height 12
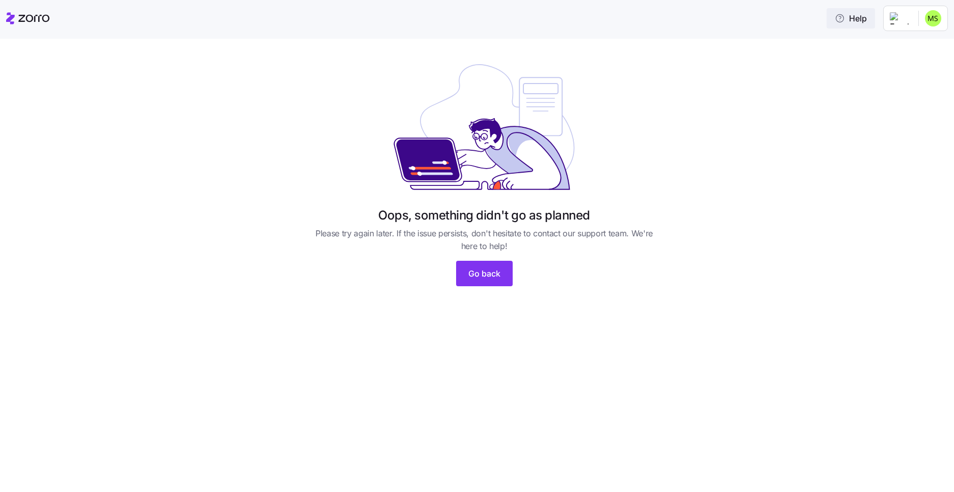
click at [854, 20] on span "Help" at bounding box center [850, 18] width 32 height 12
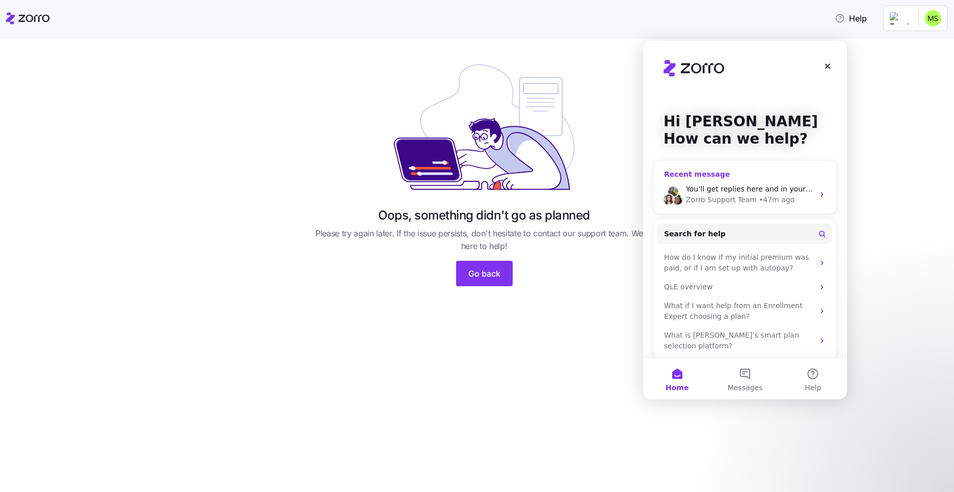
click at [747, 193] on span "You’ll get replies here and in your email: ✉️ [PERSON_NAME][EMAIL_ADDRESS][PERS…" at bounding box center [951, 189] width 531 height 8
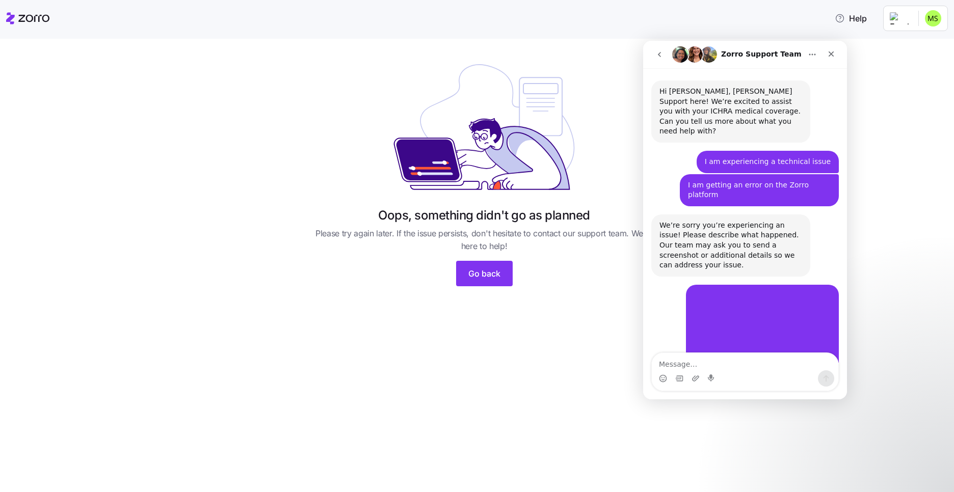
scroll to position [191, 0]
